Goal: Transaction & Acquisition: Download file/media

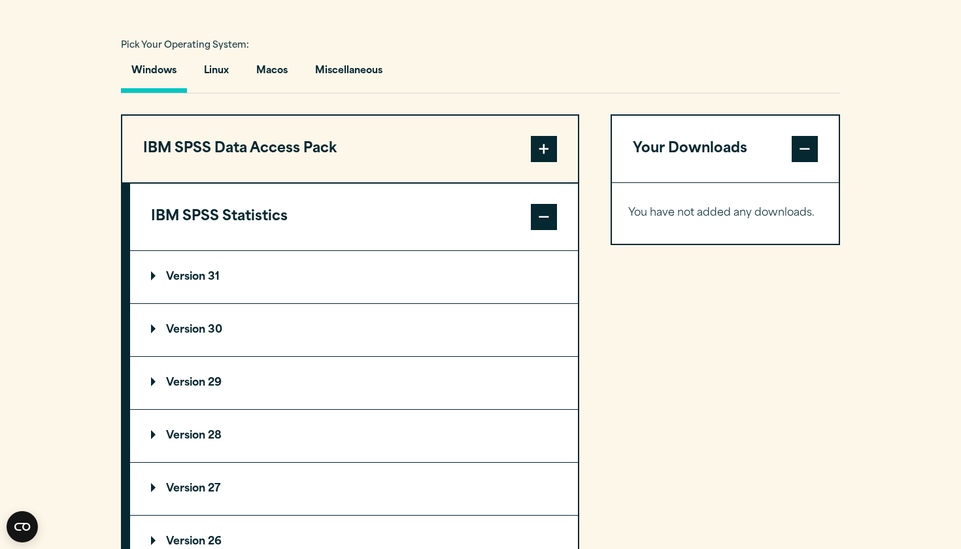
scroll to position [945, 0]
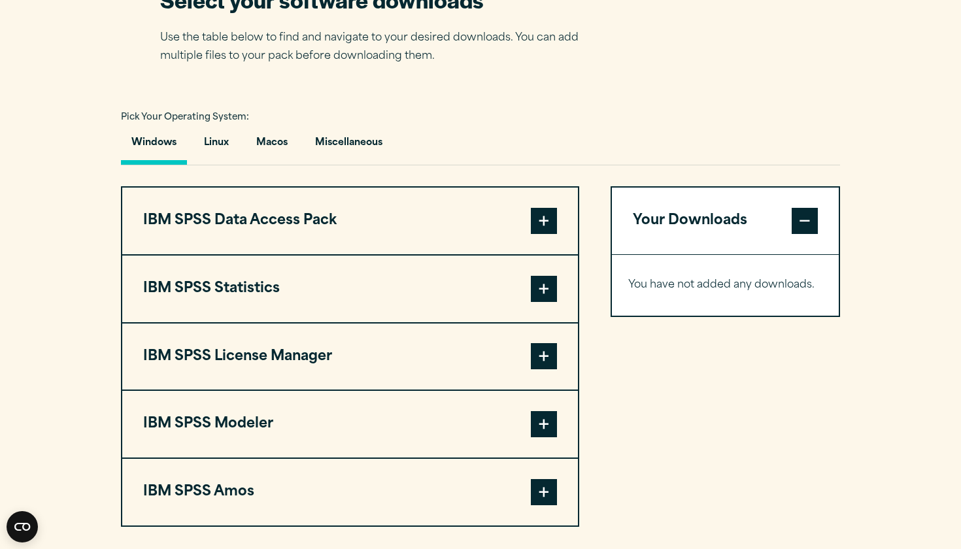
scroll to position [1006, 0]
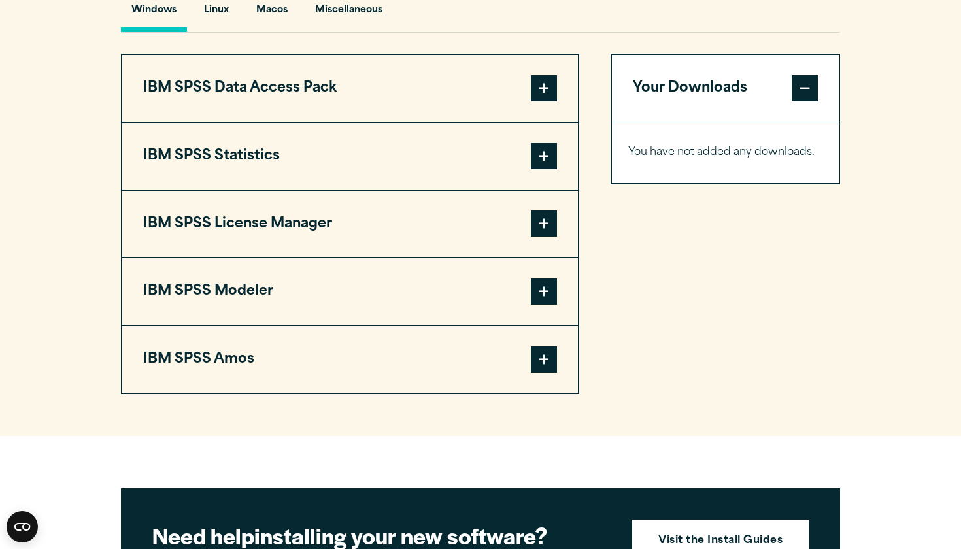
click at [547, 160] on span at bounding box center [544, 156] width 26 height 26
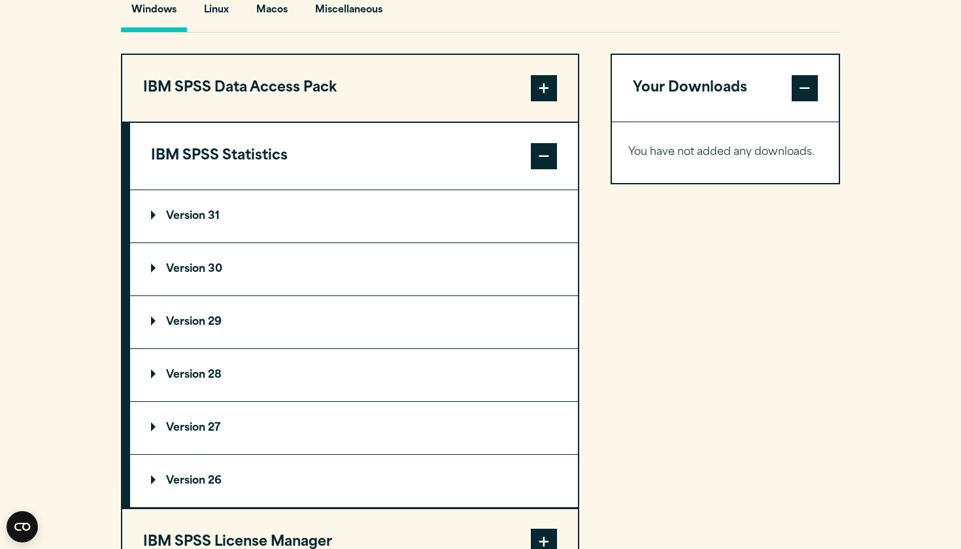
click at [279, 285] on summary "Version 30" at bounding box center [354, 269] width 448 height 52
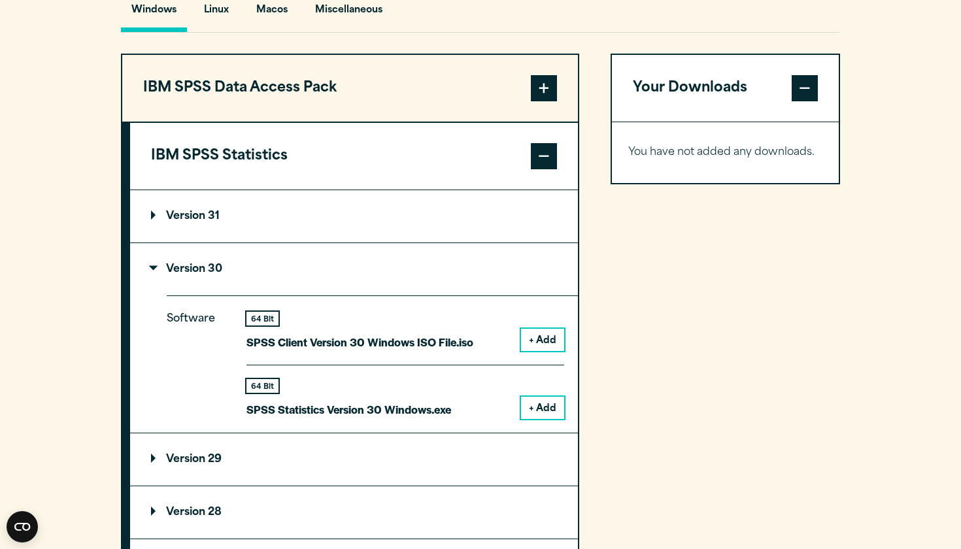
click at [276, 272] on summary "Version 30" at bounding box center [354, 269] width 448 height 52
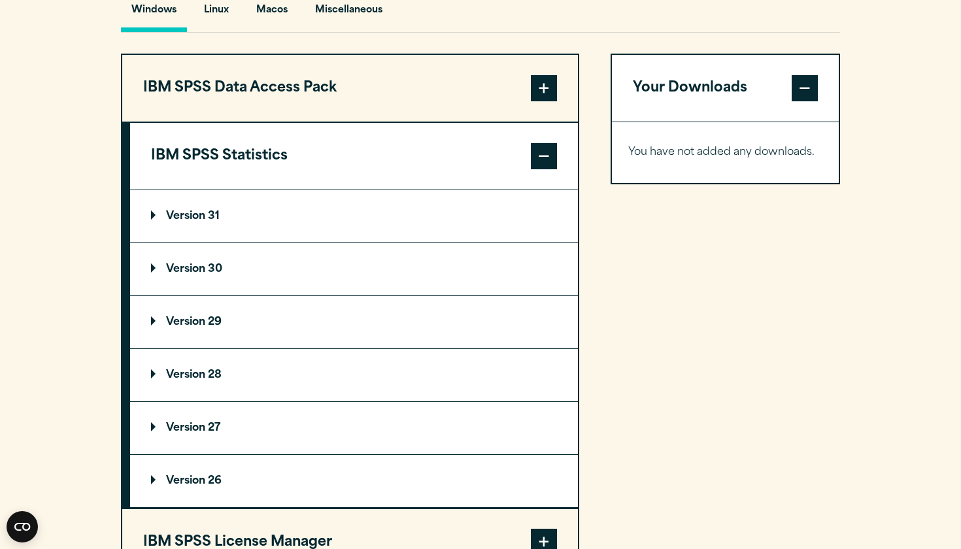
click at [323, 199] on summary "Version 31" at bounding box center [354, 216] width 448 height 52
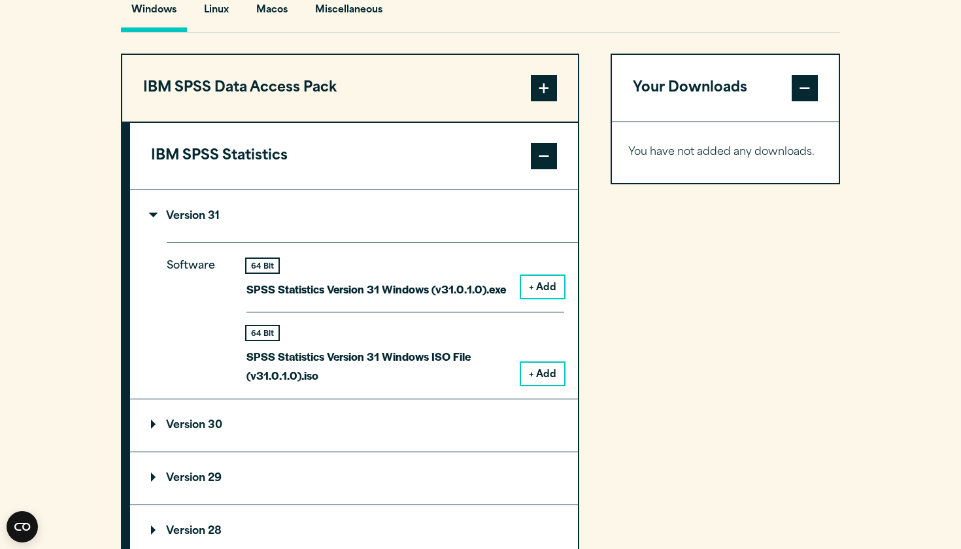
click at [323, 199] on summary "Version 31" at bounding box center [354, 216] width 448 height 52
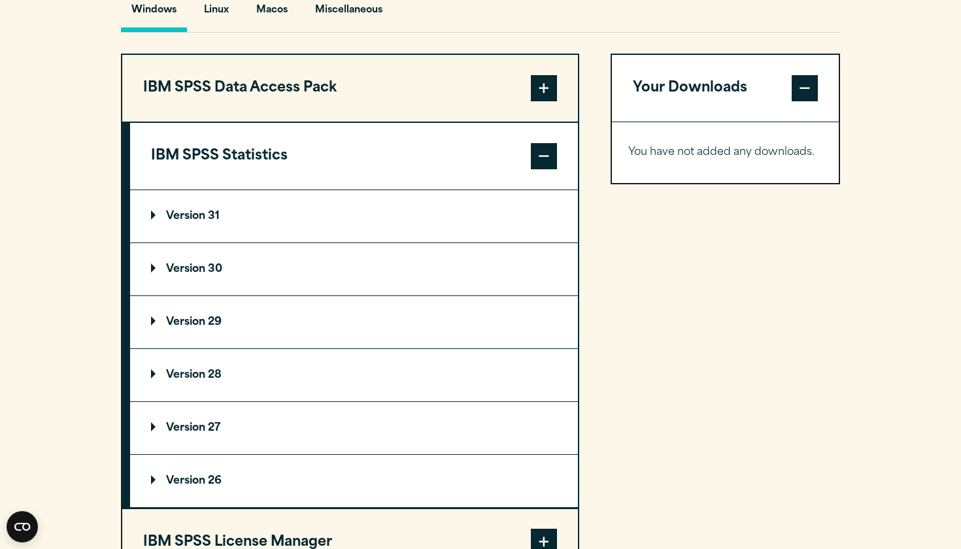
click at [271, 260] on summary "Version 30" at bounding box center [354, 269] width 448 height 52
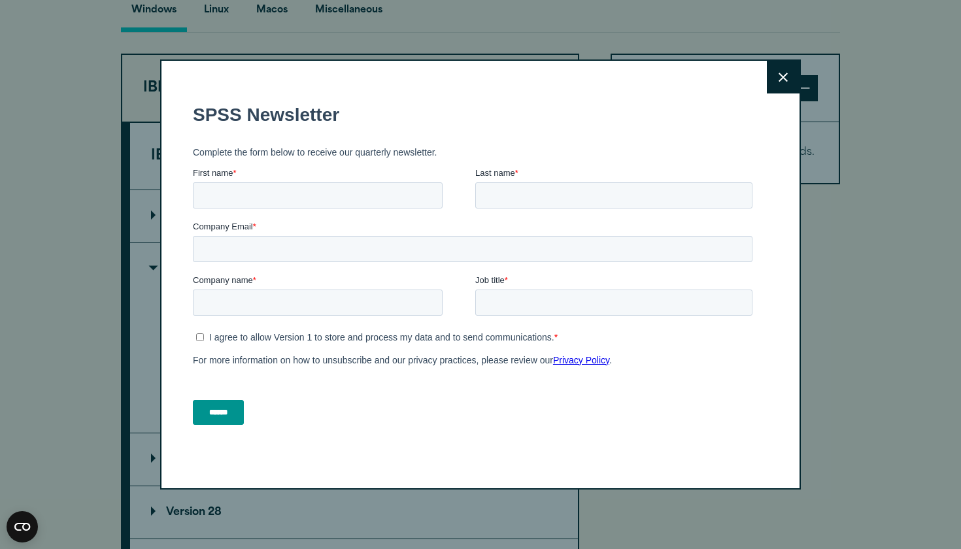
click at [787, 71] on button "Close" at bounding box center [783, 77] width 33 height 33
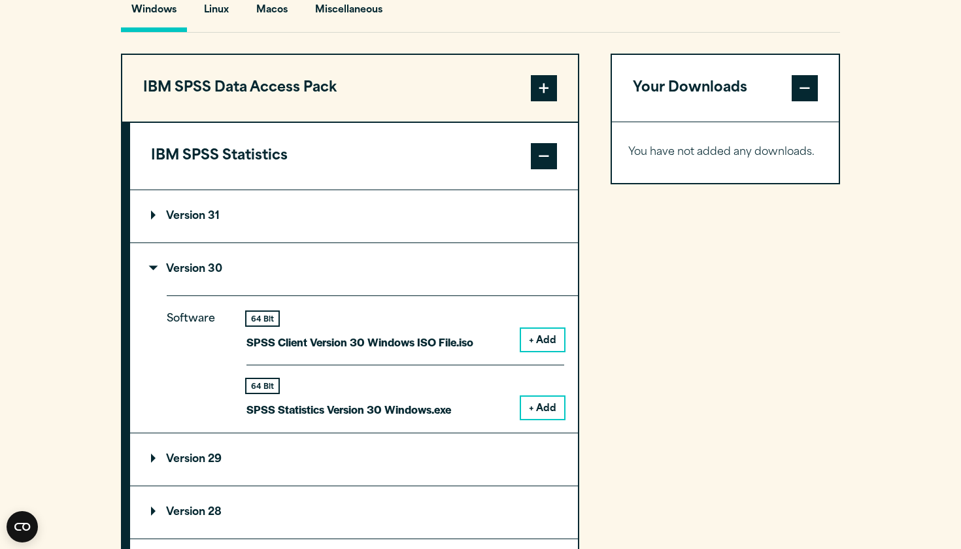
click at [484, 274] on summary "Version 30" at bounding box center [354, 269] width 448 height 52
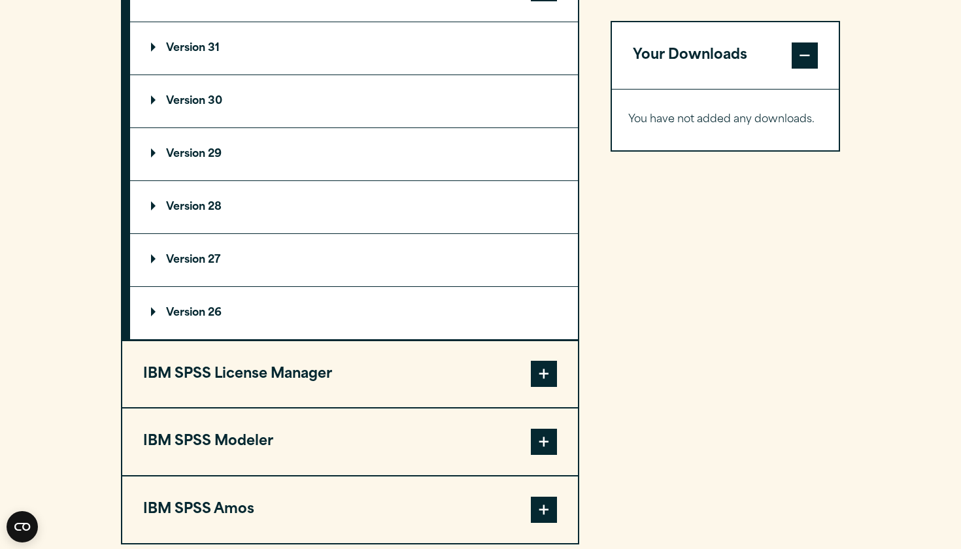
click at [360, 366] on button "IBM SPSS License Manager" at bounding box center [350, 374] width 456 height 67
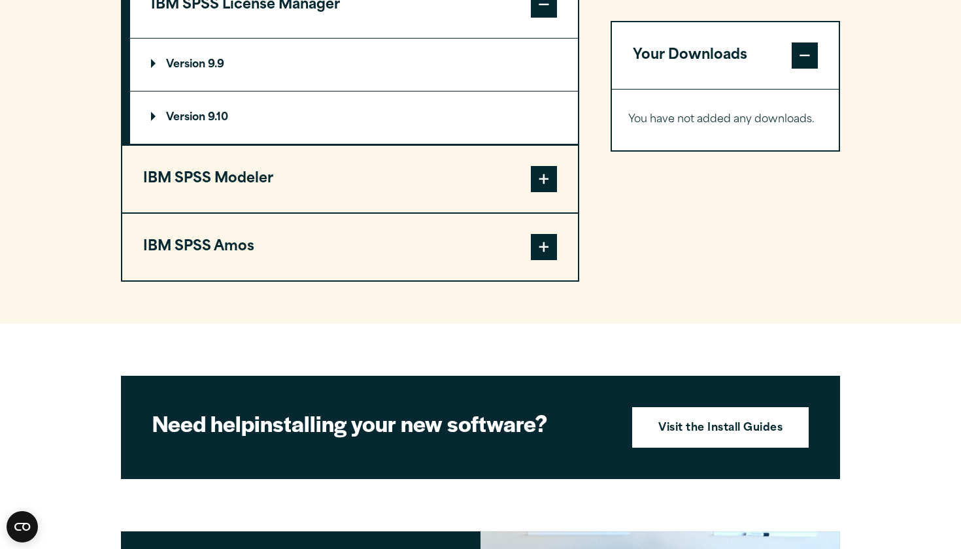
scroll to position [1243, 0]
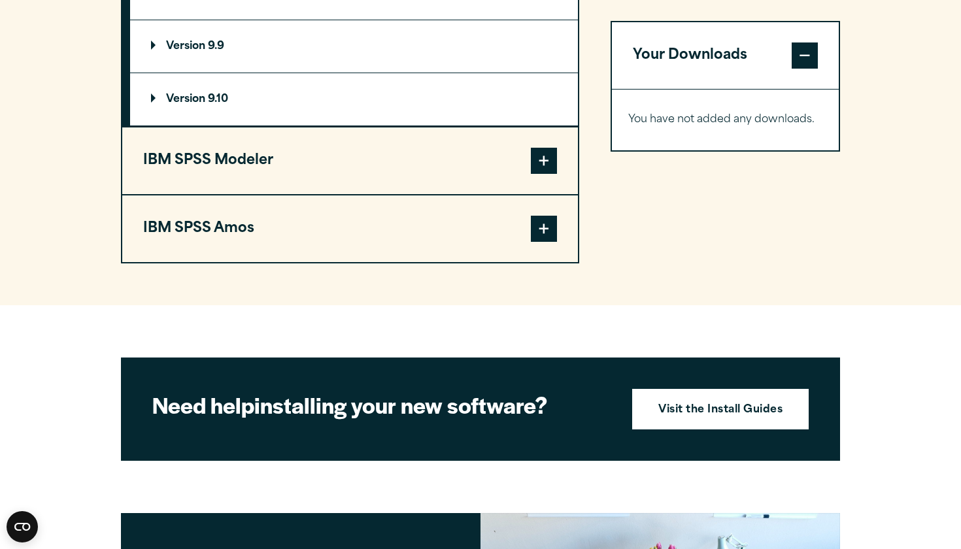
click at [535, 162] on span at bounding box center [544, 161] width 26 height 26
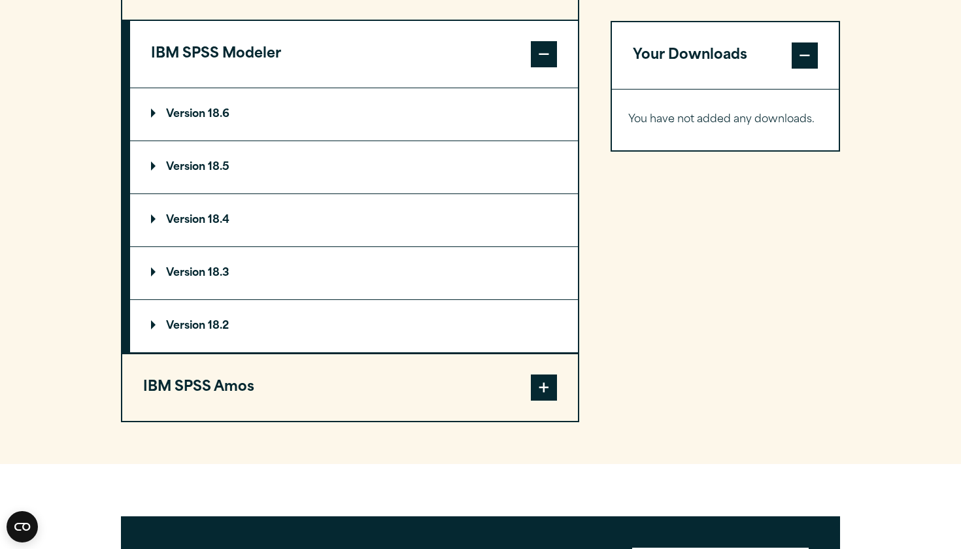
click at [543, 57] on span at bounding box center [544, 54] width 26 height 26
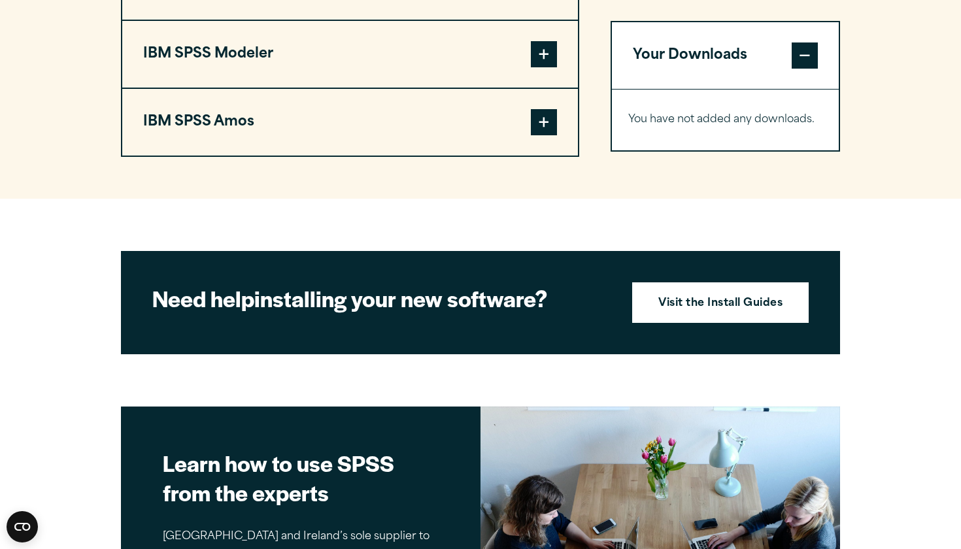
click at [541, 122] on span at bounding box center [544, 122] width 26 height 26
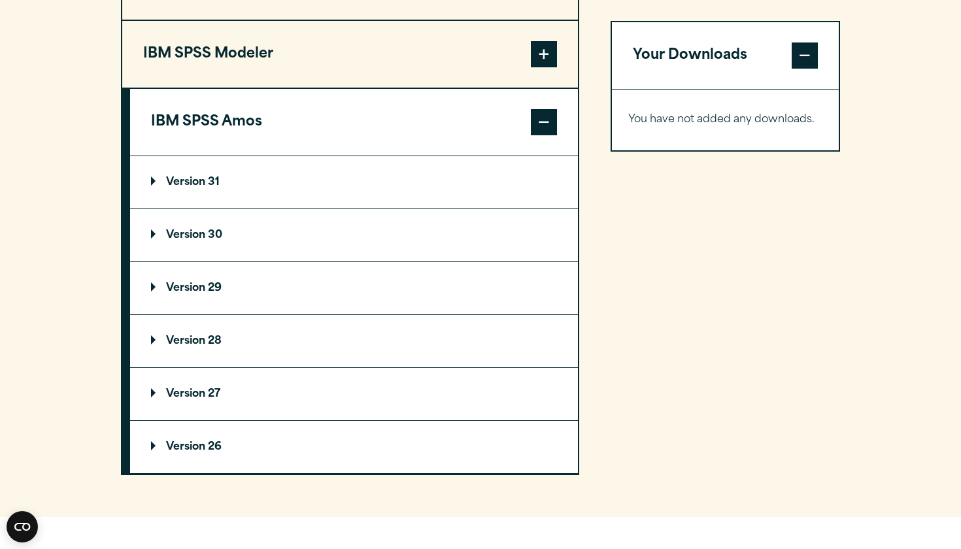
click at [347, 225] on summary "Version 30" at bounding box center [354, 235] width 448 height 52
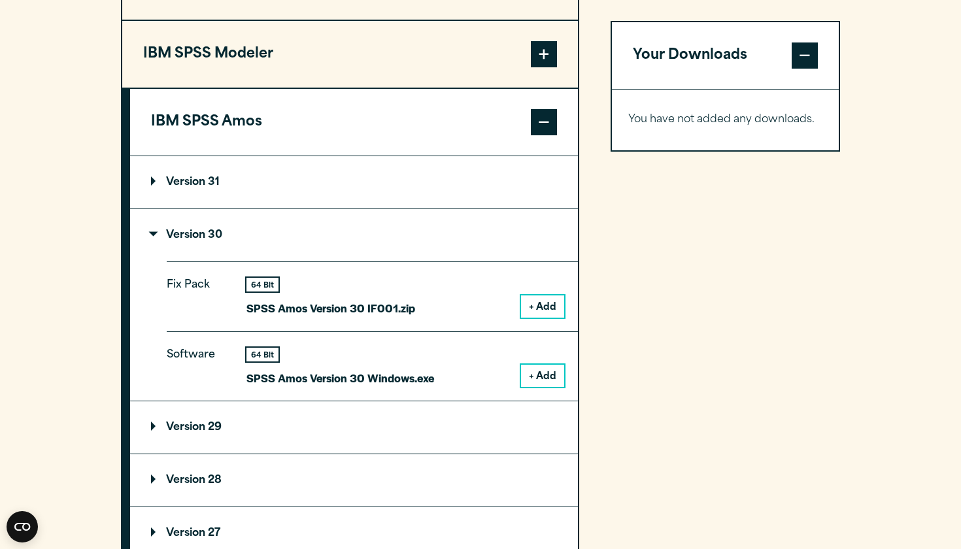
click at [347, 225] on summary "Version 30" at bounding box center [354, 235] width 448 height 52
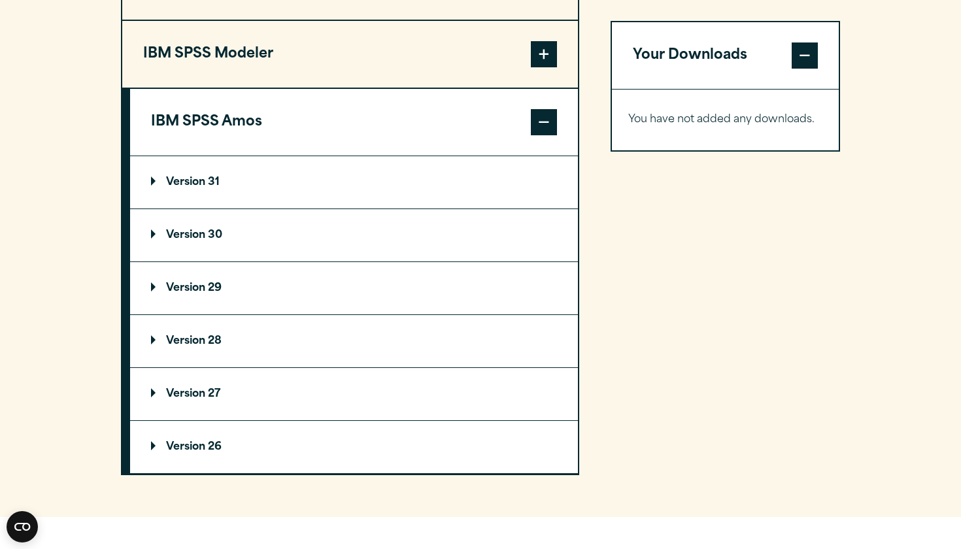
click at [349, 179] on summary "Version 31" at bounding box center [354, 182] width 448 height 52
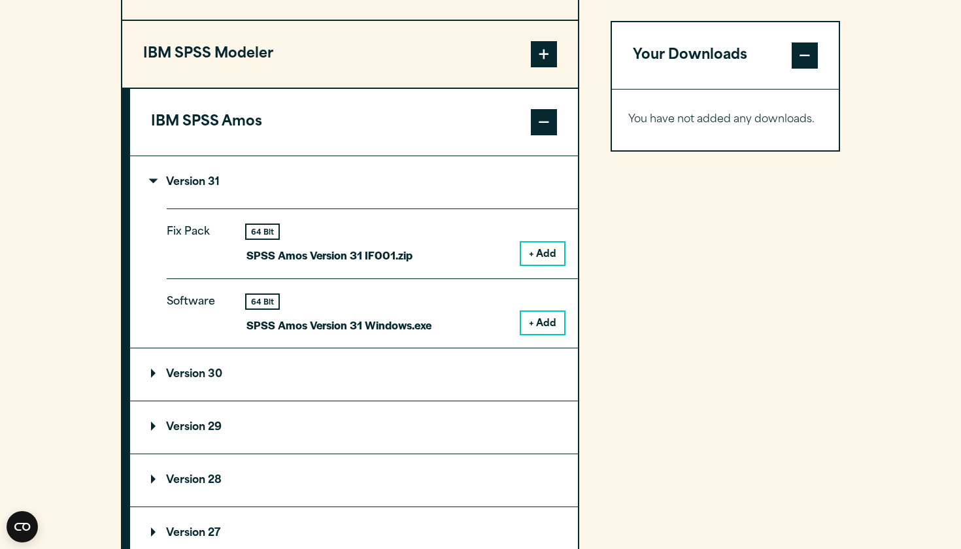
click at [349, 179] on summary "Version 31" at bounding box center [354, 182] width 448 height 52
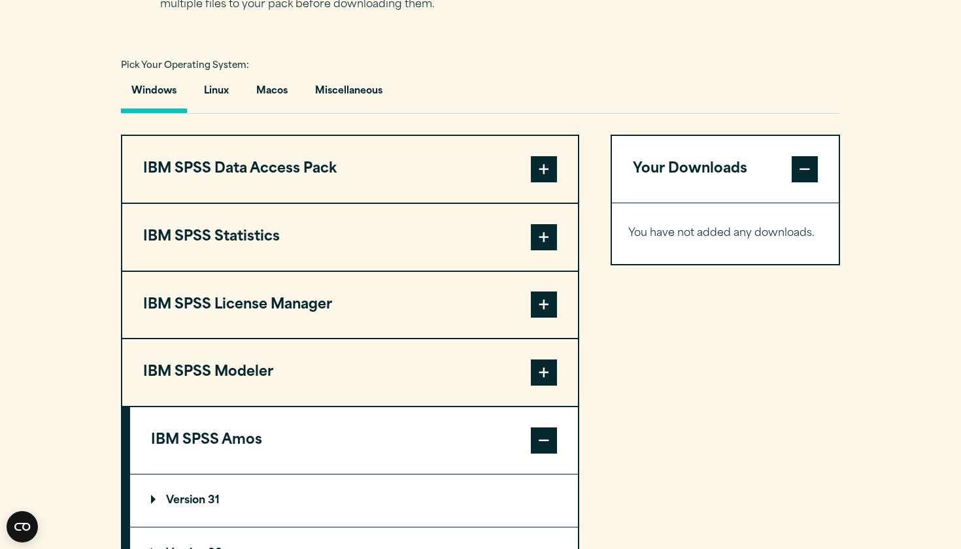
scroll to position [1001, 0]
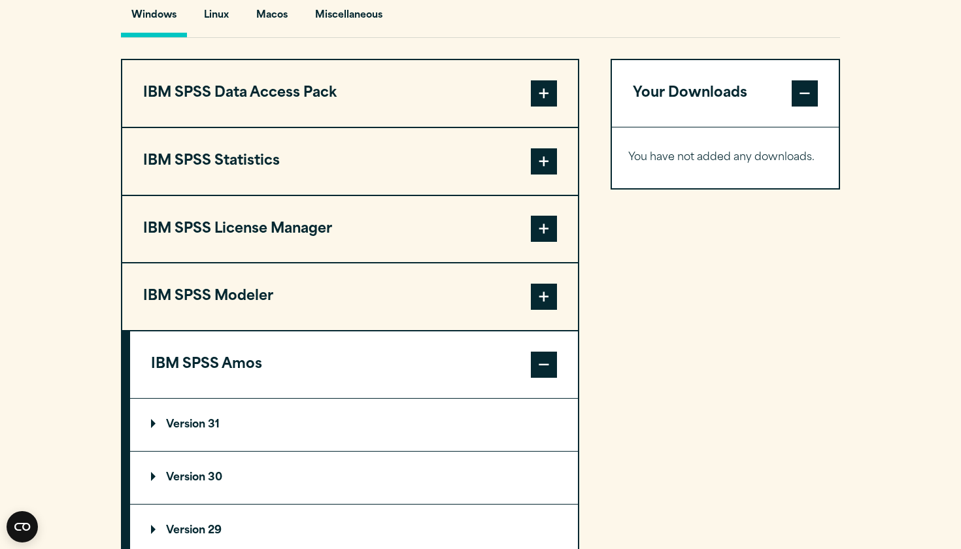
click at [548, 154] on span at bounding box center [544, 161] width 26 height 26
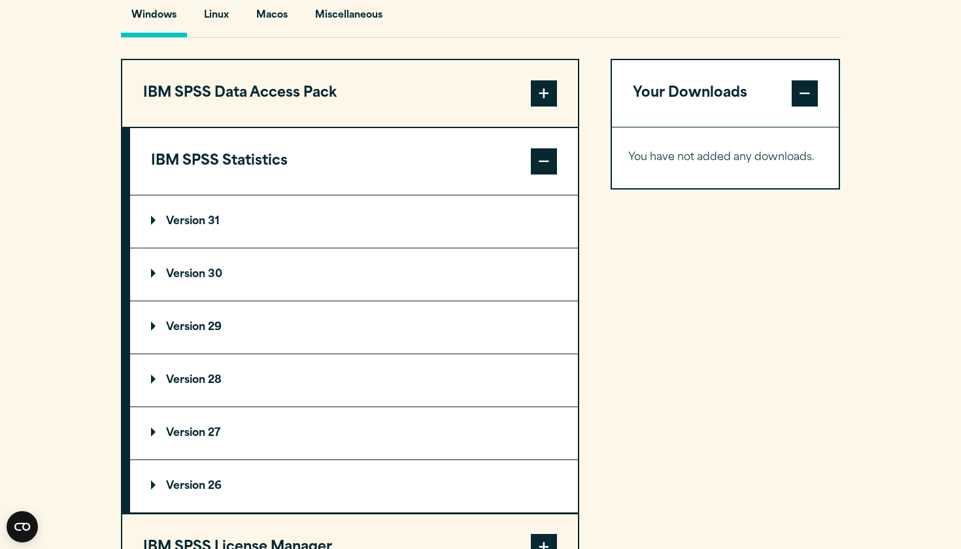
click at [293, 288] on summary "Version 30" at bounding box center [354, 274] width 448 height 52
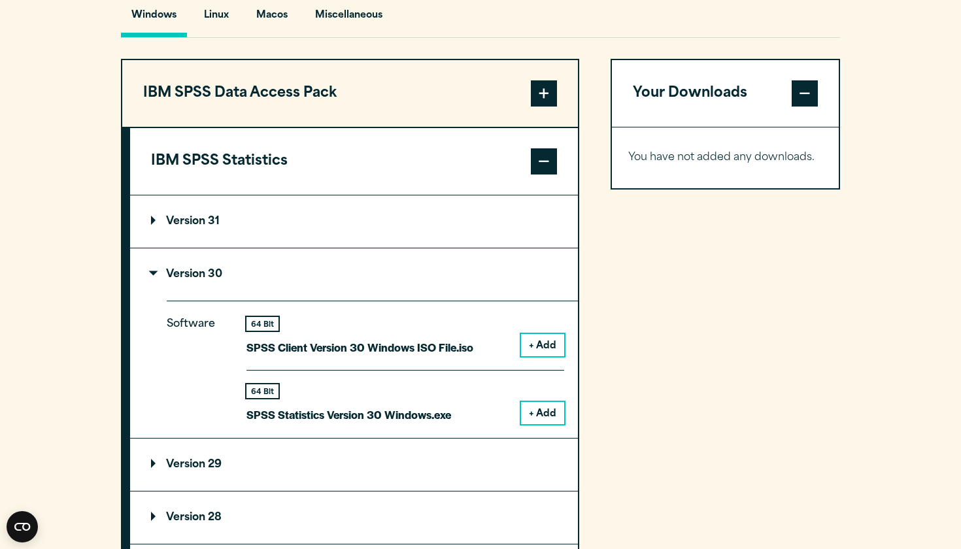
click at [334, 195] on button "IBM SPSS Statistics" at bounding box center [354, 161] width 448 height 67
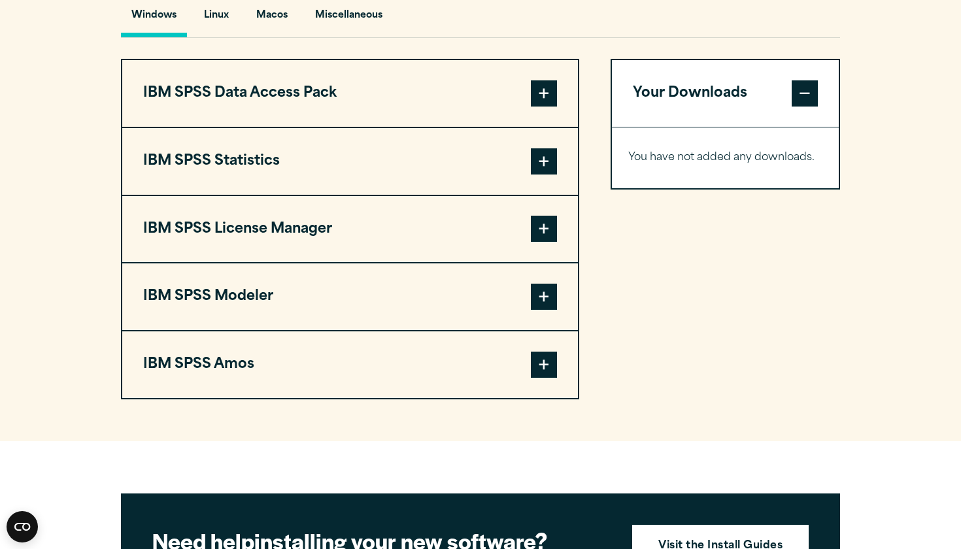
click at [389, 172] on button "IBM SPSS Statistics" at bounding box center [350, 161] width 456 height 67
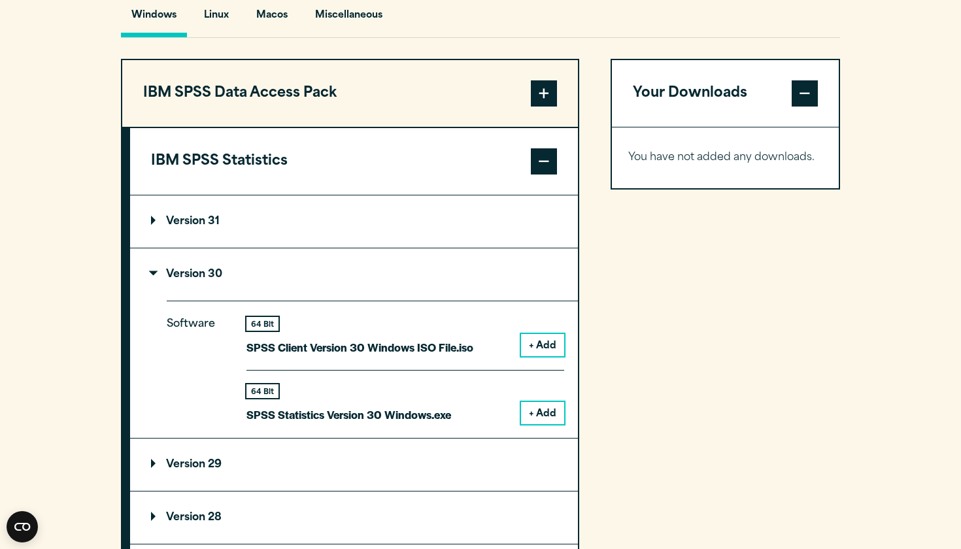
click at [323, 213] on summary "Version 31" at bounding box center [354, 222] width 448 height 52
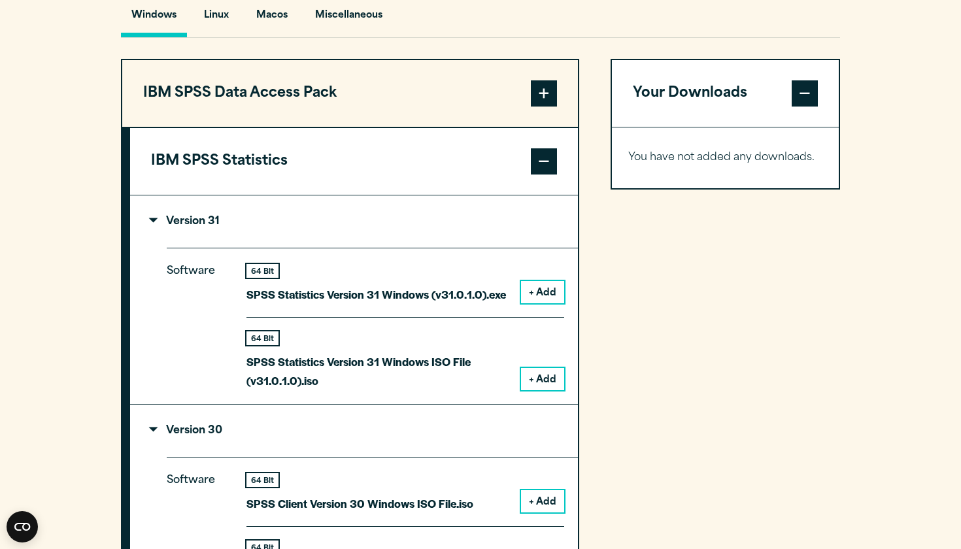
click at [323, 213] on summary "Version 31" at bounding box center [354, 222] width 448 height 52
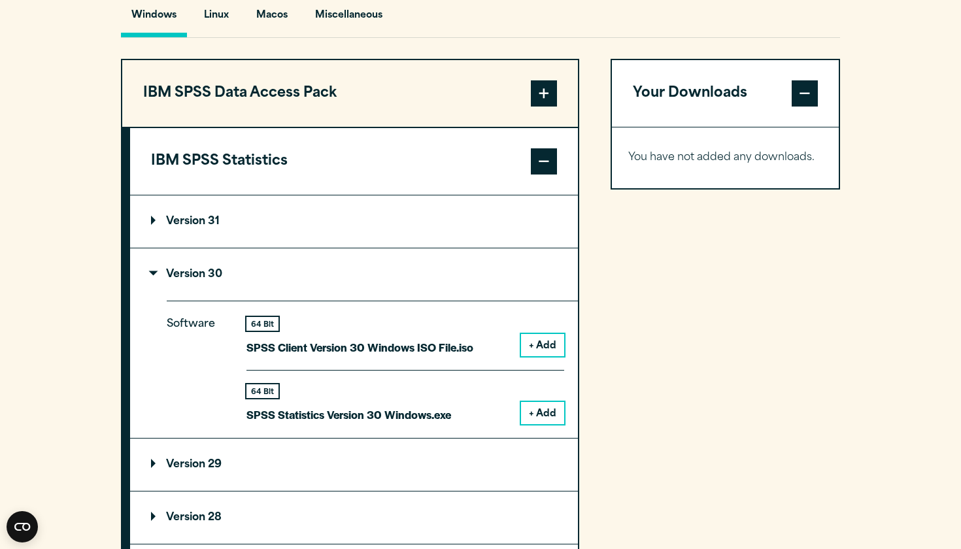
click at [245, 263] on summary "Version 30" at bounding box center [354, 274] width 448 height 52
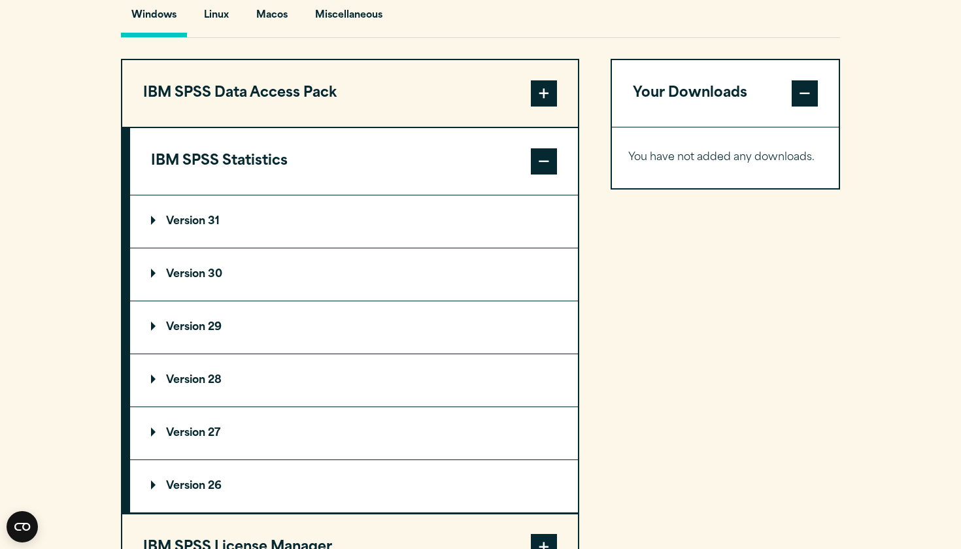
click at [541, 89] on span at bounding box center [544, 93] width 26 height 26
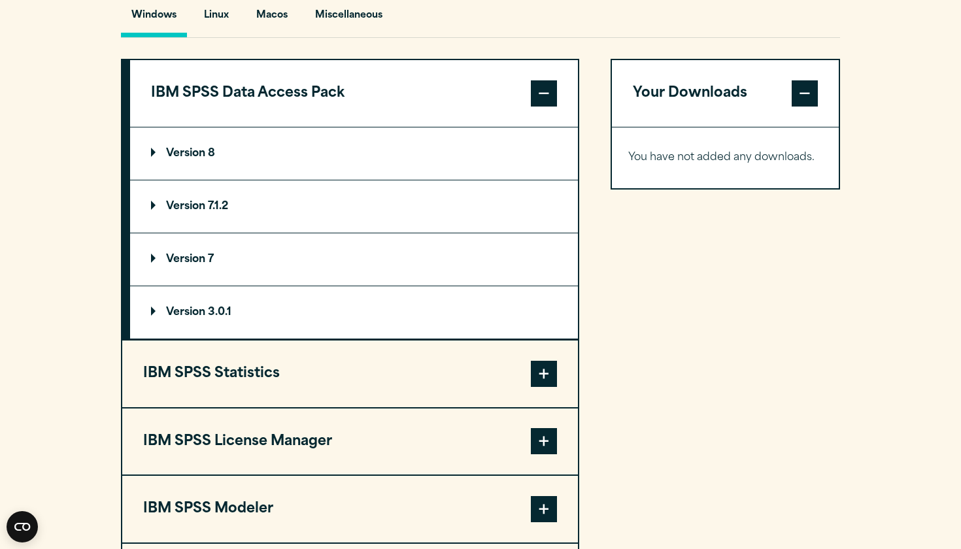
click at [530, 92] on button "IBM SPSS Data Access Pack" at bounding box center [354, 93] width 448 height 67
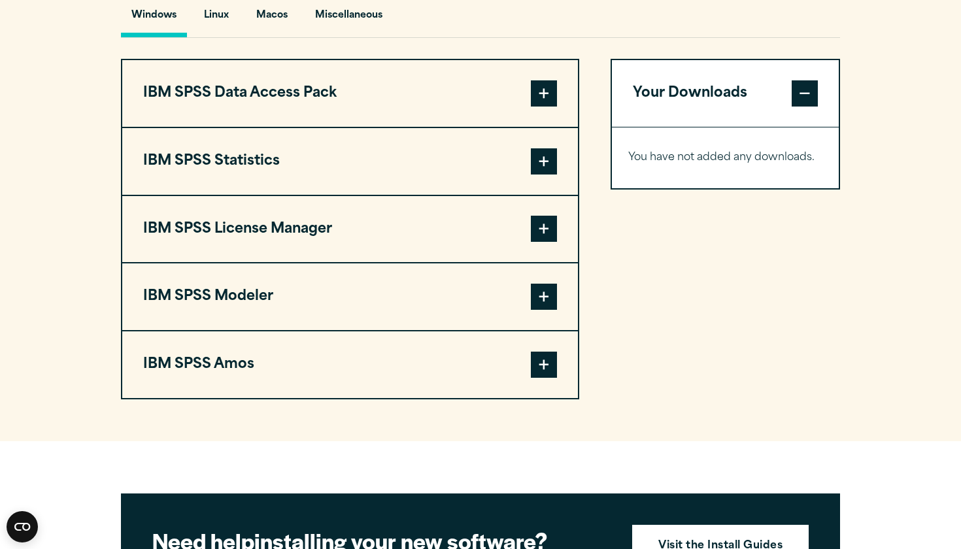
click at [375, 167] on button "IBM SPSS Statistics" at bounding box center [350, 161] width 456 height 67
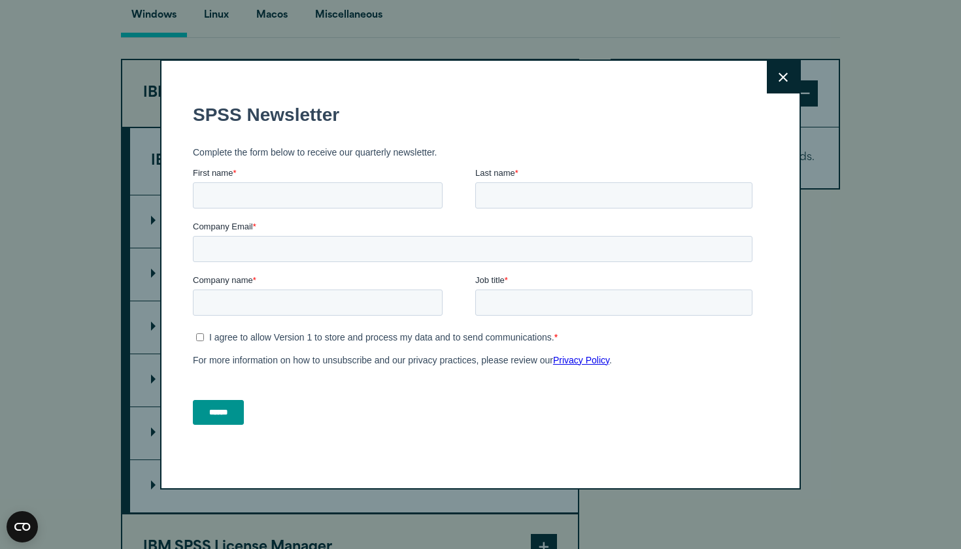
click at [790, 75] on button "Close" at bounding box center [783, 77] width 33 height 33
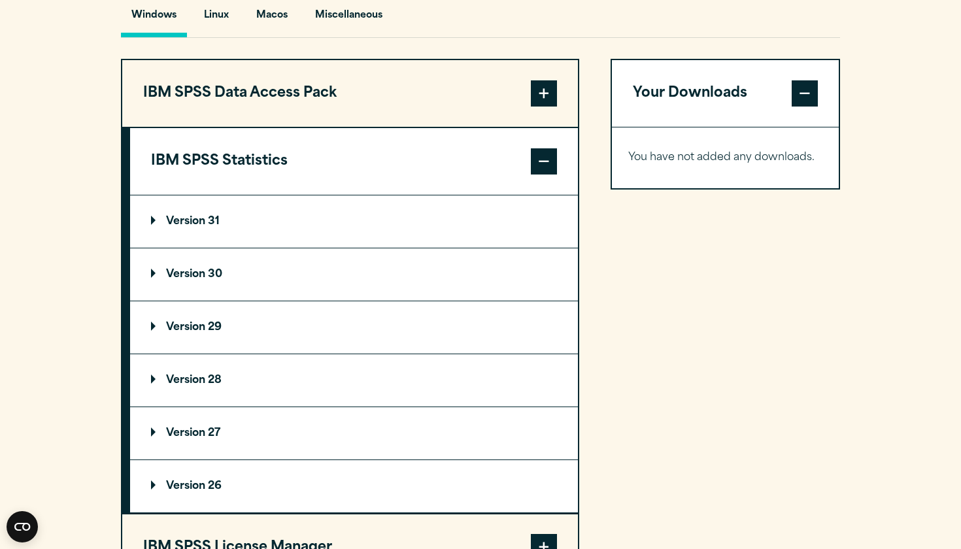
click at [188, 276] on p "Version 30" at bounding box center [186, 274] width 71 height 10
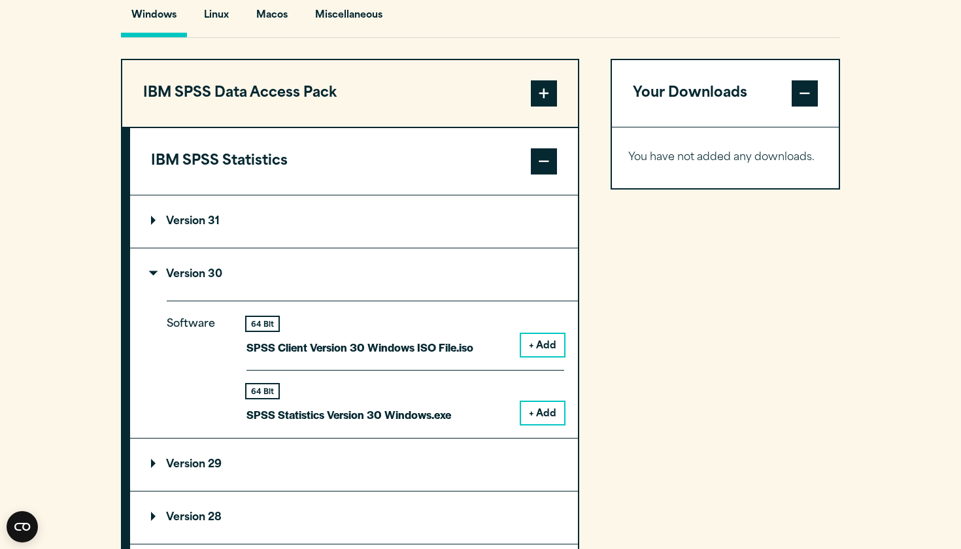
click at [545, 341] on button "+ Add" at bounding box center [542, 345] width 43 height 22
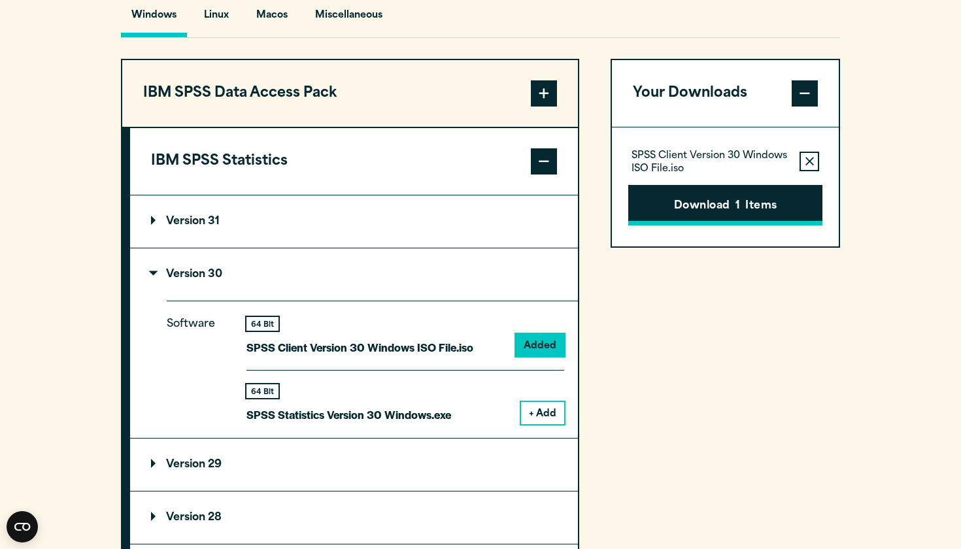
click at [699, 212] on button "Download 1 Items" at bounding box center [725, 205] width 194 height 41
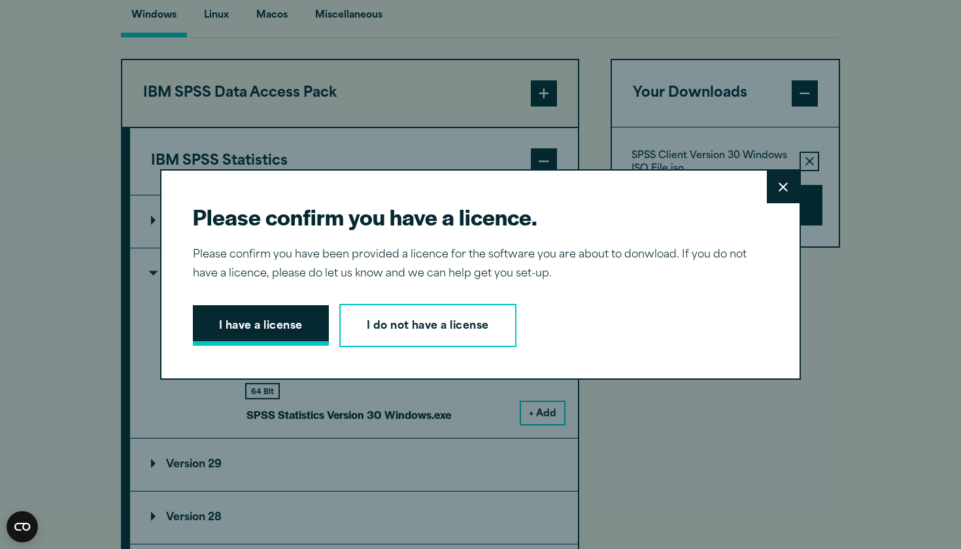
click at [273, 335] on button "I have a license" at bounding box center [261, 325] width 136 height 41
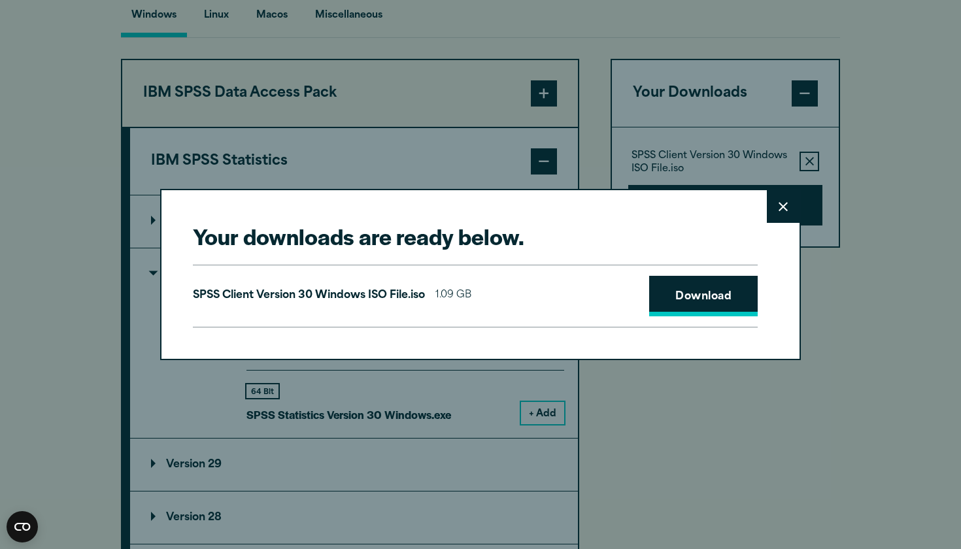
click at [691, 292] on link "Download" at bounding box center [703, 296] width 109 height 41
click at [690, 299] on link "Download" at bounding box center [703, 296] width 109 height 41
click at [785, 212] on button "Close" at bounding box center [783, 206] width 33 height 33
